Goal: Transaction & Acquisition: Purchase product/service

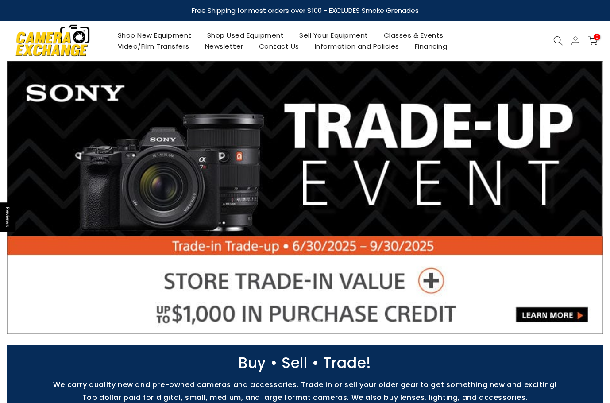
click at [266, 38] on link "Shop Used Equipment" at bounding box center [245, 35] width 92 height 11
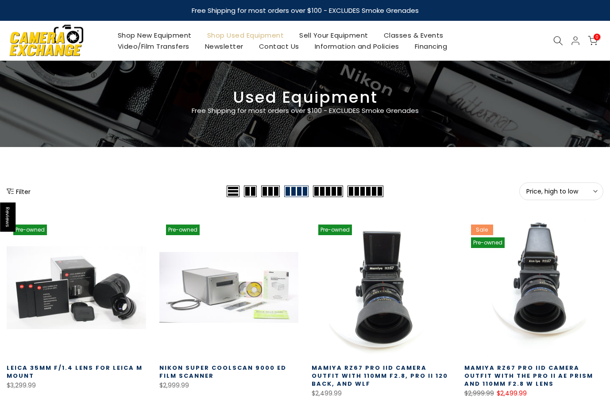
click at [537, 190] on span "Price, high to low" at bounding box center [561, 191] width 70 height 8
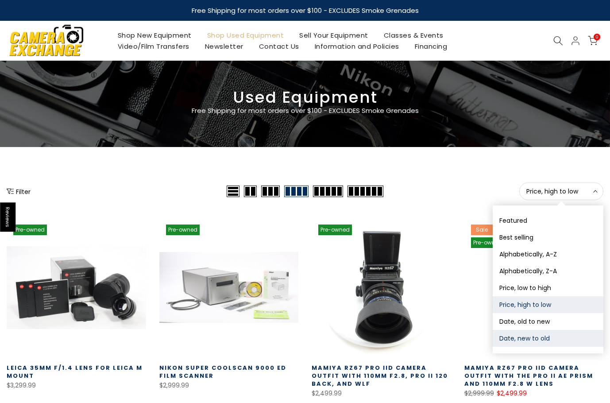
click at [535, 335] on button "Date, new to old" at bounding box center [547, 338] width 111 height 17
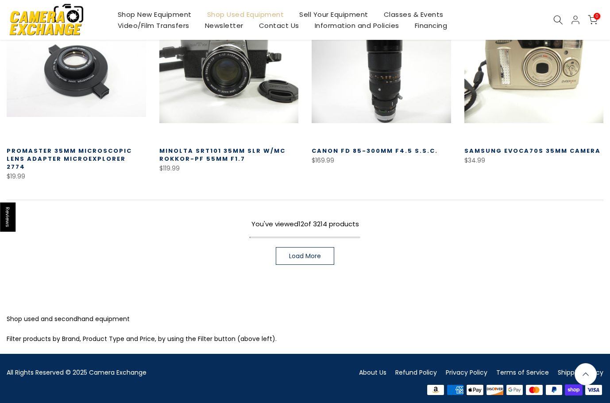
scroll to position [577, 0]
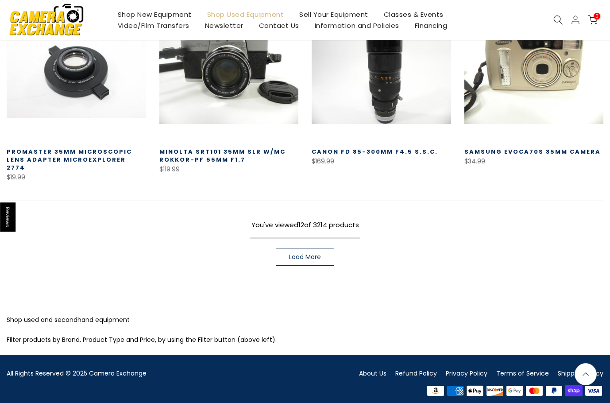
click at [322, 251] on link "Load More" at bounding box center [305, 257] width 58 height 18
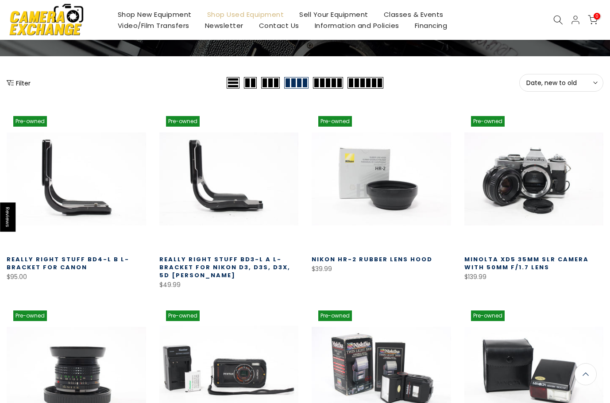
scroll to position [92, 0]
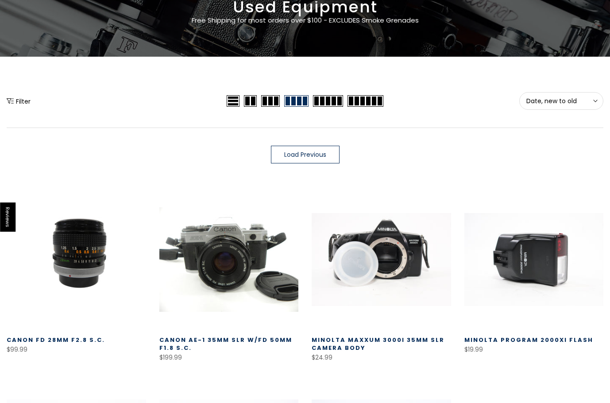
scroll to position [92, 0]
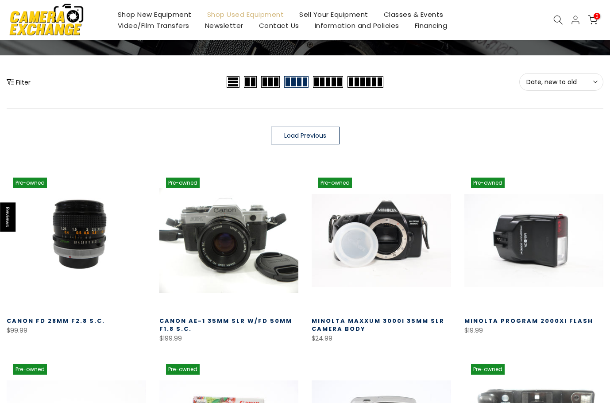
click at [310, 134] on span "Load Previous" at bounding box center [305, 135] width 42 height 6
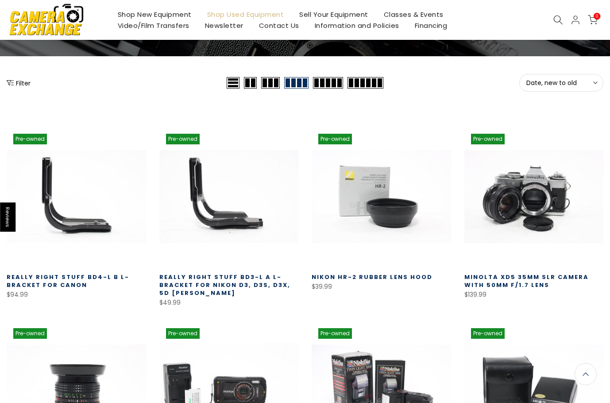
scroll to position [92, 0]
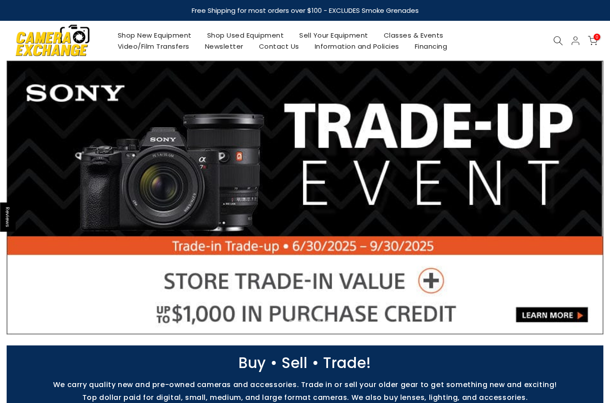
click at [253, 31] on link "Shop Used Equipment" at bounding box center [245, 35] width 92 height 11
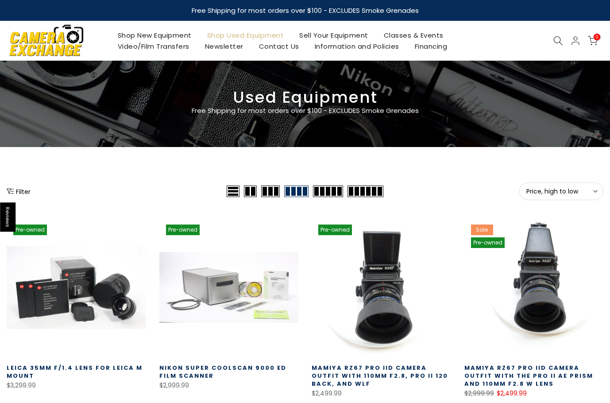
click at [572, 189] on span "Price, high to low" at bounding box center [561, 191] width 70 height 8
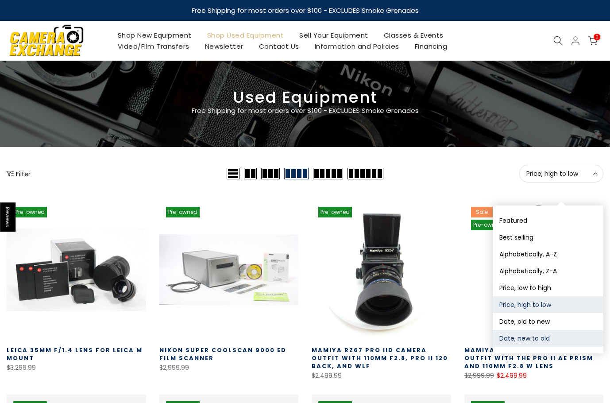
click at [538, 336] on button "Date, new to old" at bounding box center [547, 338] width 111 height 17
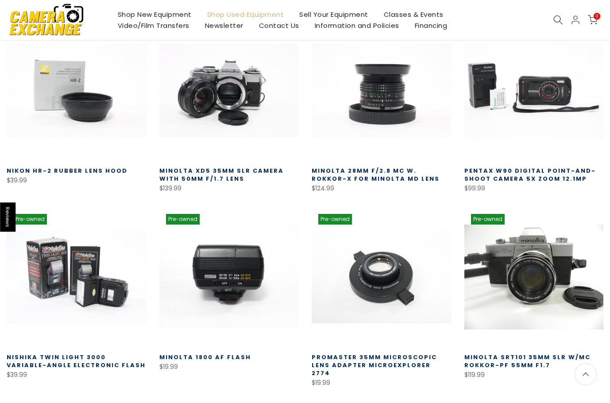
scroll to position [464, 0]
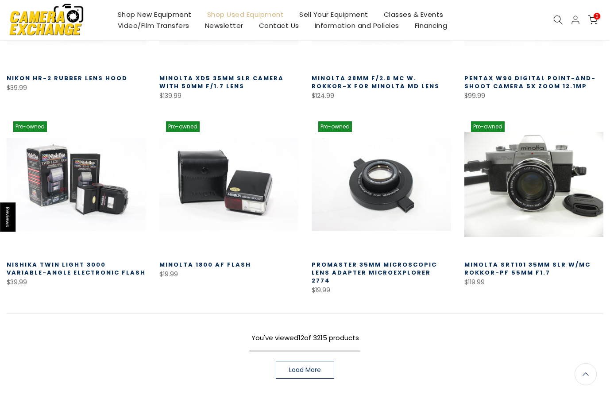
click at [303, 366] on span "Load More" at bounding box center [305, 369] width 32 height 6
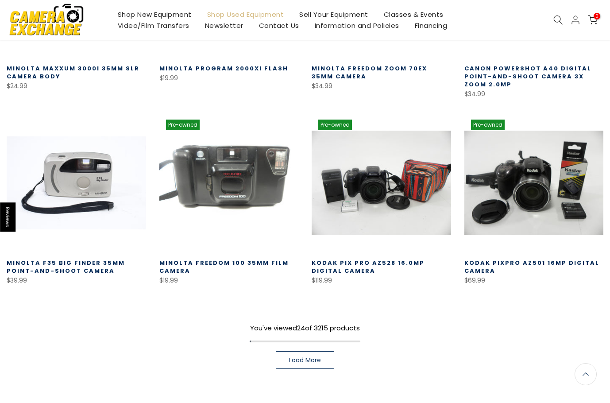
scroll to position [1039, 0]
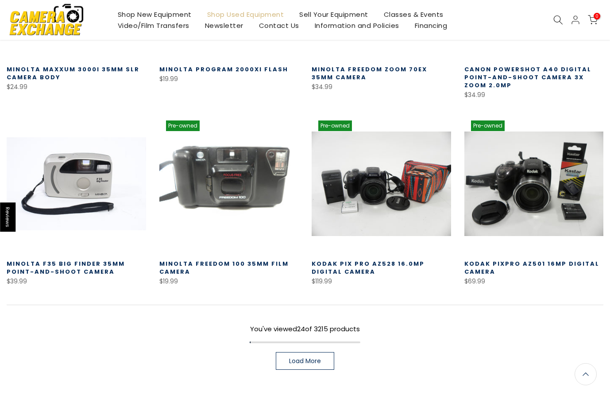
click at [309, 357] on span "Load More" at bounding box center [305, 360] width 32 height 6
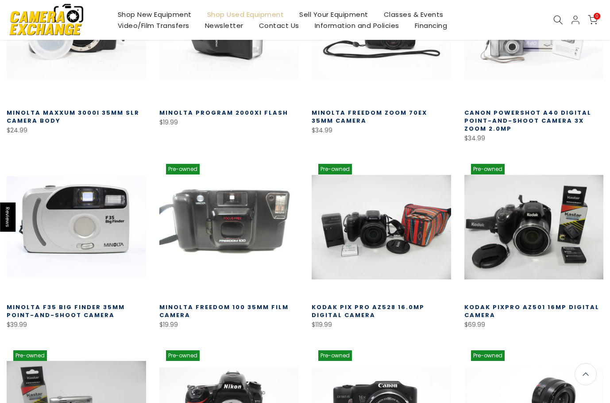
scroll to position [995, 0]
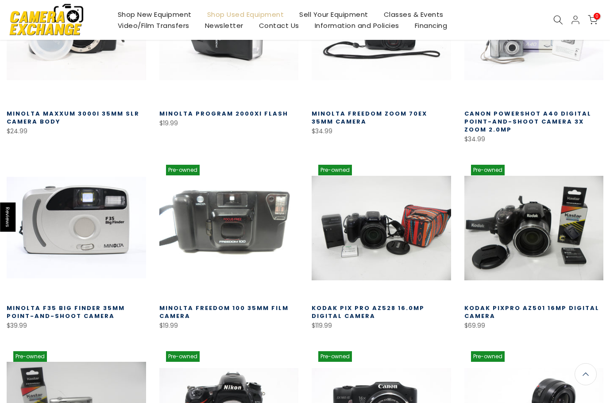
click at [79, 229] on link at bounding box center [76, 227] width 139 height 139
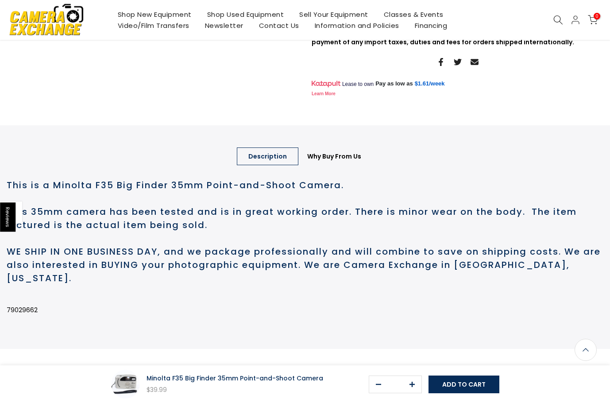
scroll to position [398, 0]
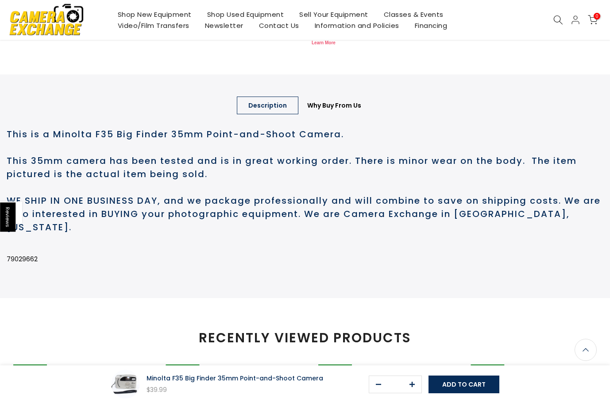
click at [19, 265] on p "79029662" at bounding box center [305, 258] width 596 height 11
click at [17, 265] on p "79029662" at bounding box center [305, 258] width 596 height 11
copy p "79029662"
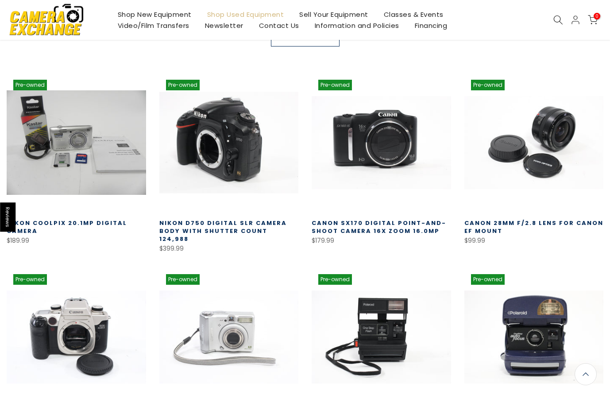
scroll to position [145, 0]
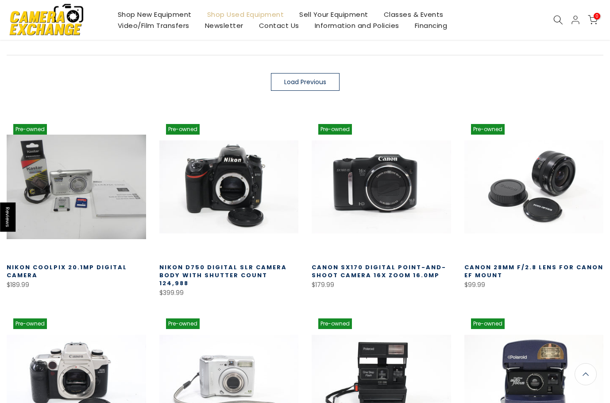
click at [308, 84] on span "Load Previous" at bounding box center [305, 82] width 42 height 6
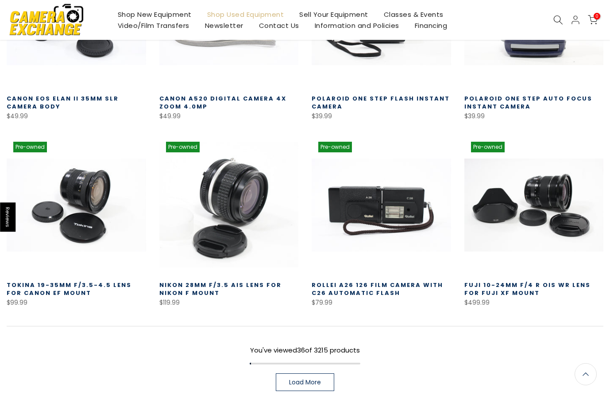
scroll to position [1162, 0]
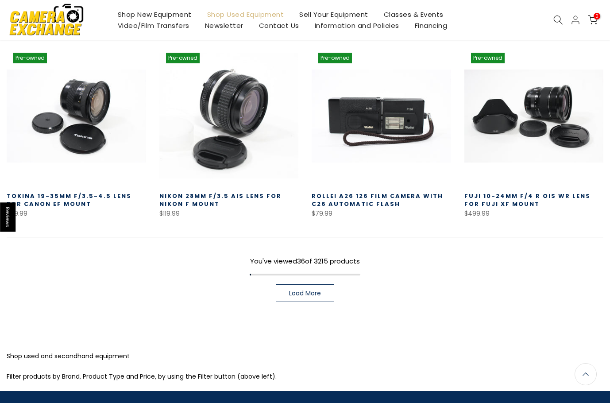
click at [311, 290] on span "Load More" at bounding box center [305, 293] width 32 height 6
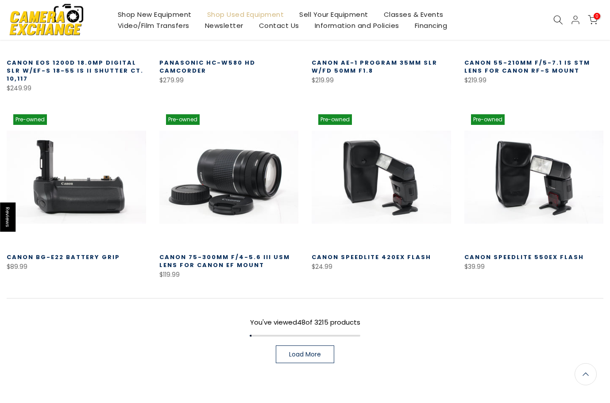
scroll to position [1737, 0]
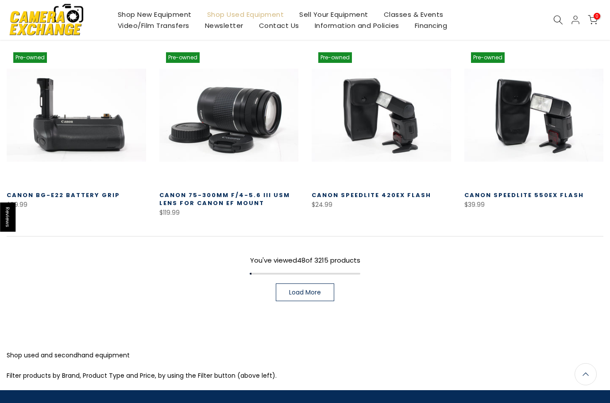
click at [303, 283] on link "Load More" at bounding box center [305, 292] width 58 height 18
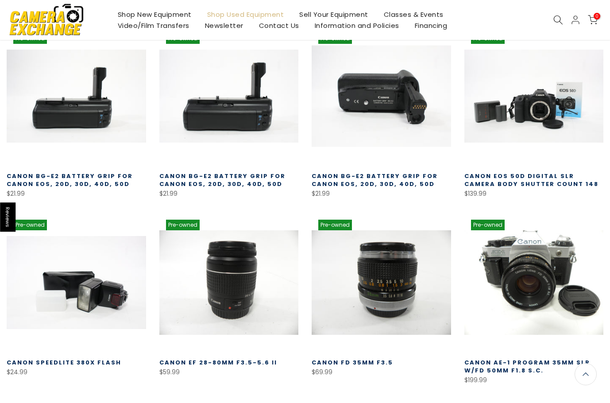
scroll to position [2135, 0]
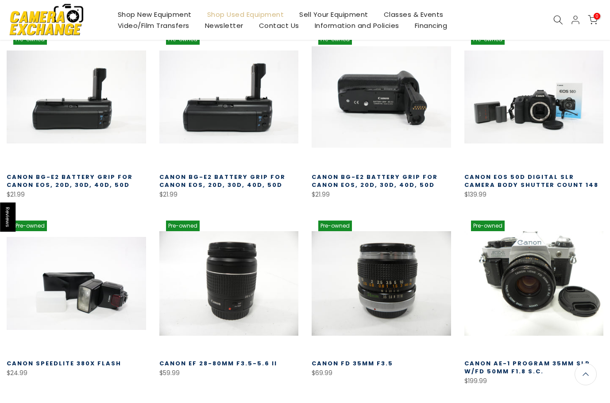
click at [391, 105] on link at bounding box center [380, 96] width 139 height 139
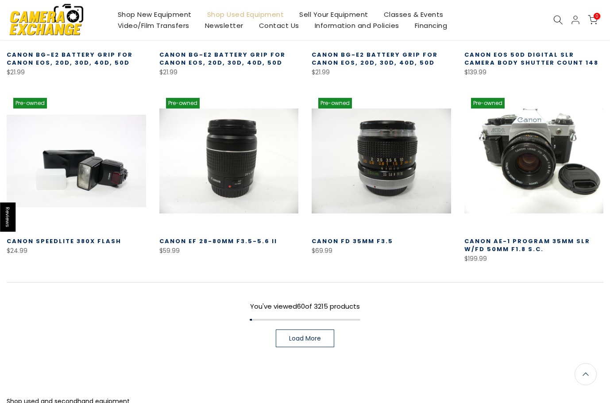
scroll to position [552, 0]
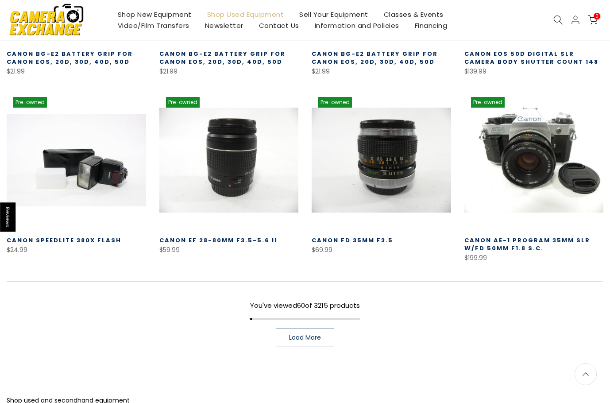
click at [319, 339] on span "Load More" at bounding box center [305, 337] width 32 height 6
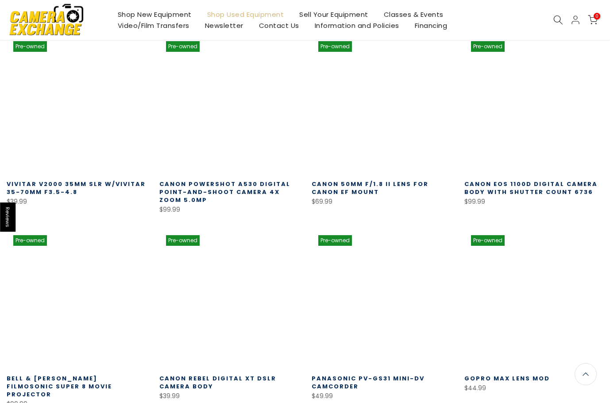
scroll to position [1039, 0]
